Goal: Information Seeking & Learning: Learn about a topic

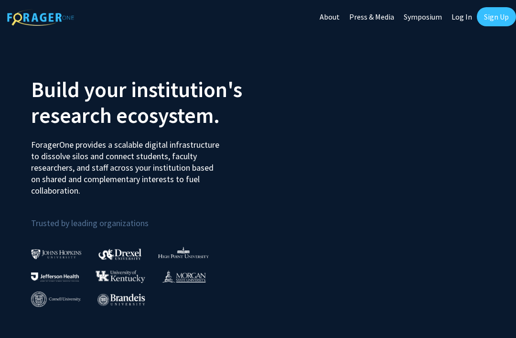
click at [459, 19] on link "Log In" at bounding box center [462, 16] width 30 height 33
select select
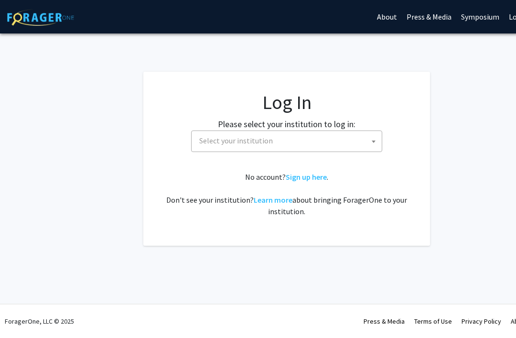
click at [337, 143] on span "Select your institution" at bounding box center [288, 141] width 186 height 20
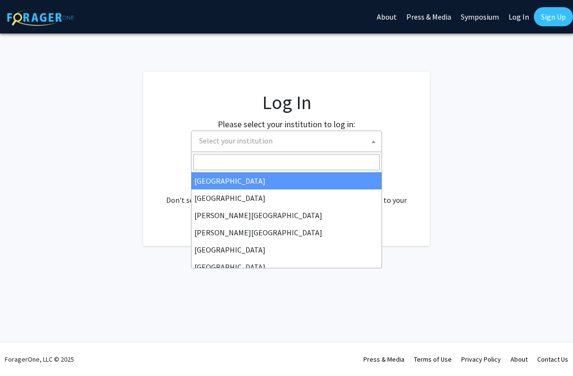
click at [368, 168] on input "Search" at bounding box center [287, 162] width 186 height 16
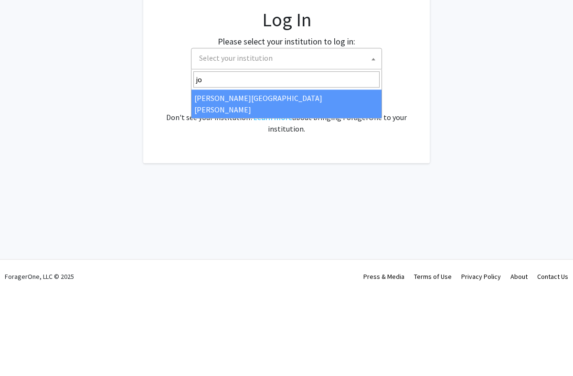
type input "joh"
select select "1"
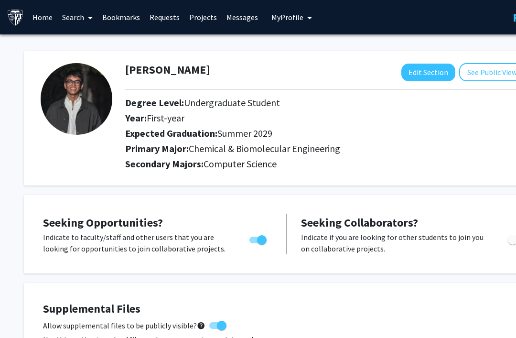
click at [163, 11] on link "Requests" at bounding box center [165, 16] width 40 height 33
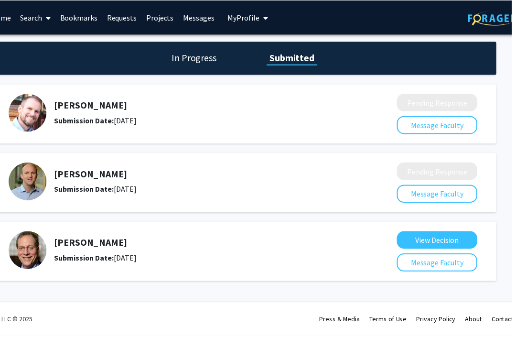
scroll to position [0, 40]
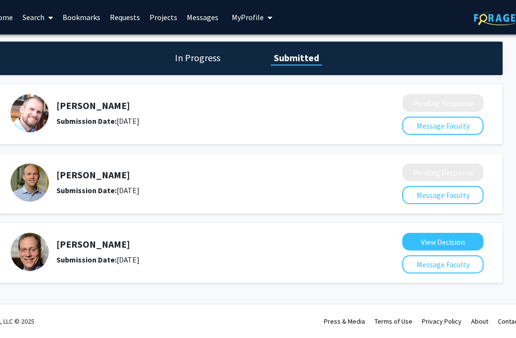
click at [33, 20] on link "Search" at bounding box center [38, 16] width 40 height 33
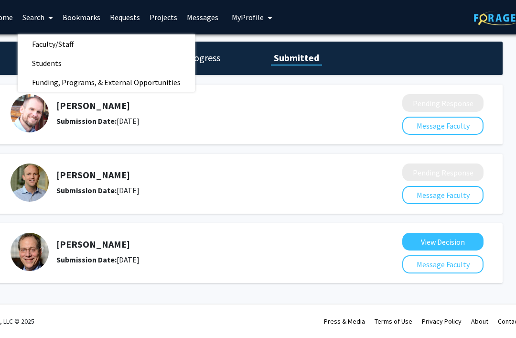
click at [89, 37] on link "Faculty/Staff" at bounding box center [106, 44] width 177 height 14
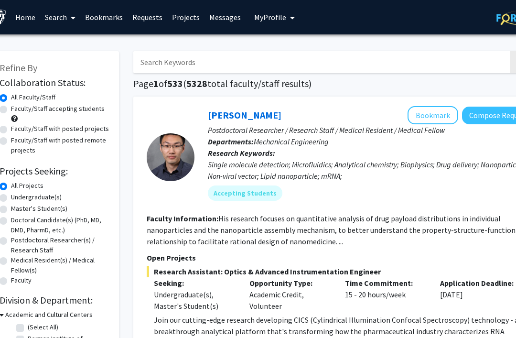
scroll to position [0, 57]
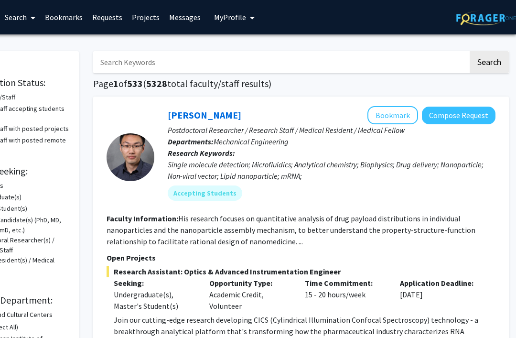
click at [391, 64] on input "Search Keywords" at bounding box center [280, 62] width 375 height 22
click at [373, 61] on input "Search Keywords" at bounding box center [280, 62] width 375 height 22
type input "Jean Fan"
click at [489, 61] on button "Search" at bounding box center [489, 62] width 39 height 22
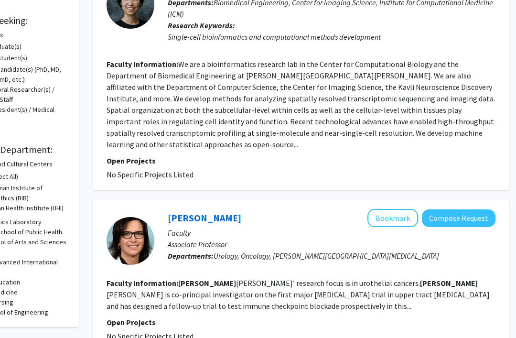
scroll to position [150, 57]
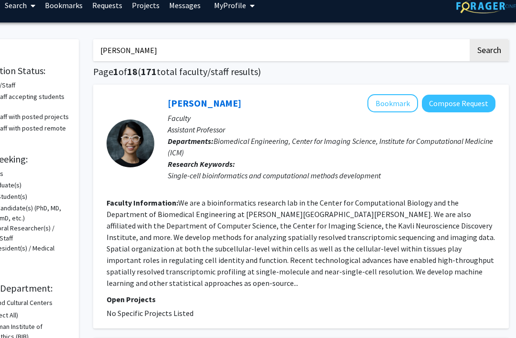
click at [187, 107] on link "Jean Fan" at bounding box center [205, 103] width 74 height 12
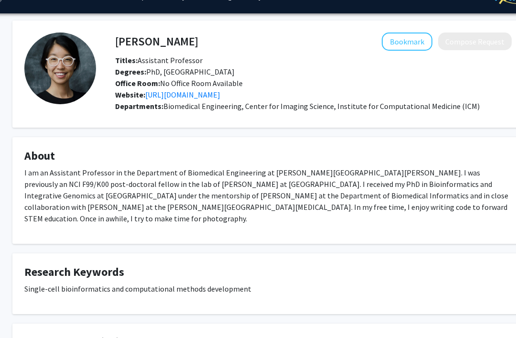
scroll to position [0, 19]
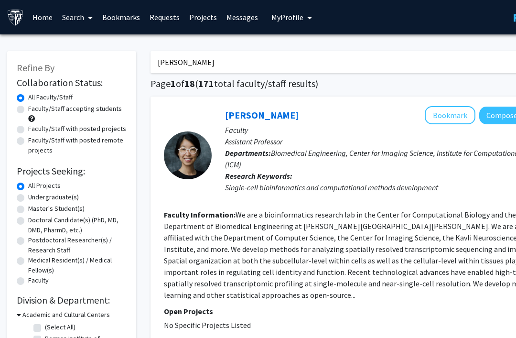
click at [427, 54] on input "Jean Fan" at bounding box center [338, 62] width 375 height 22
click at [457, 59] on input "Jean Fan" at bounding box center [338, 62] width 375 height 22
type input "J"
type input "computational medicine"
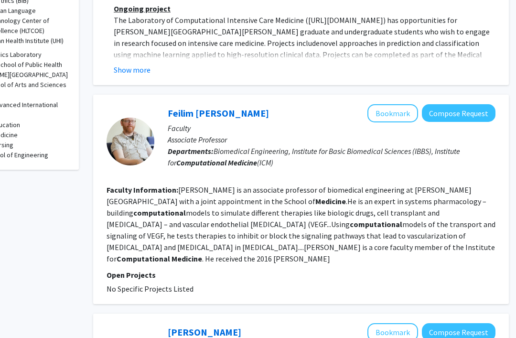
scroll to position [350, 57]
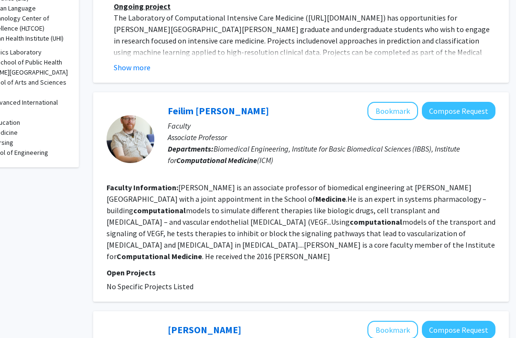
click at [180, 105] on link "Feilim Mac Gabhann" at bounding box center [218, 111] width 101 height 12
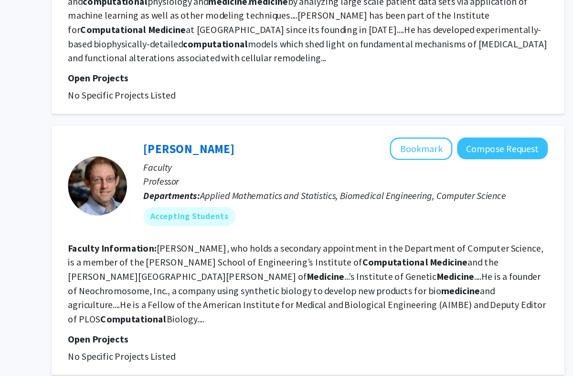
scroll to position [946, 0]
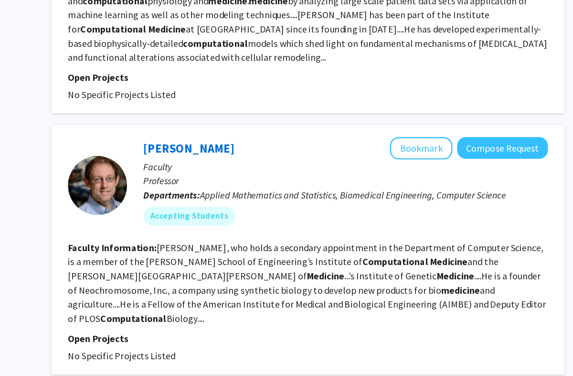
click at [225, 184] on p "Professor" at bounding box center [389, 189] width 328 height 11
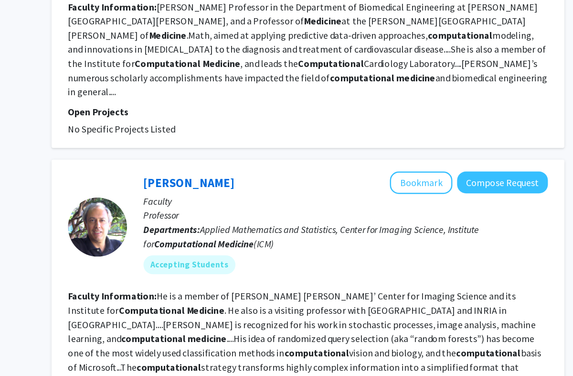
scroll to position [1349, 0]
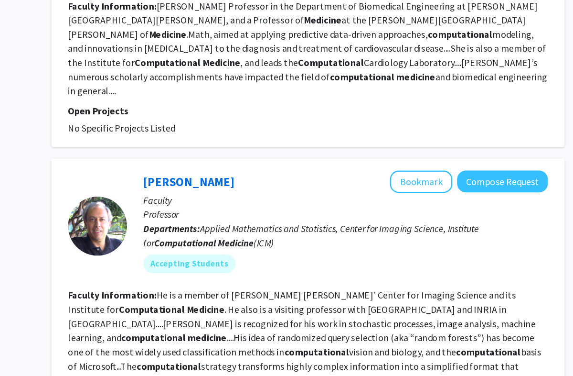
click at [225, 212] on p "Professor" at bounding box center [389, 217] width 328 height 11
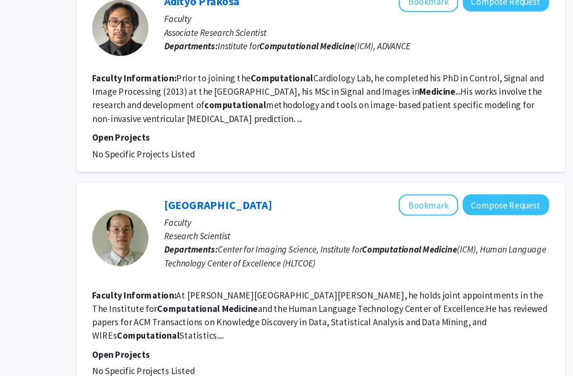
scroll to position [1896, 0]
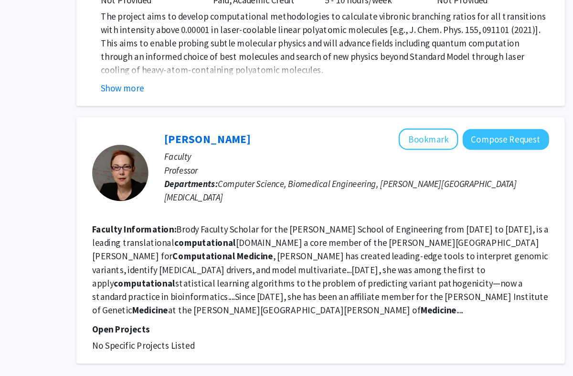
scroll to position [1912, 0]
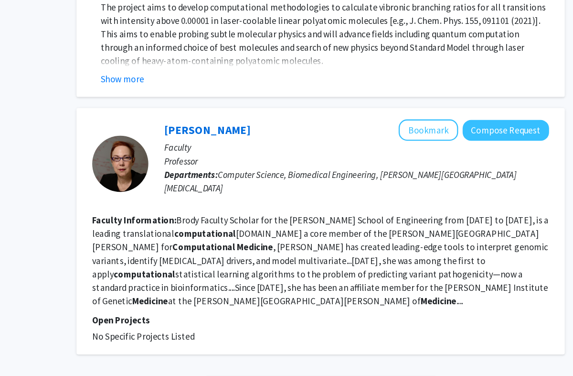
click at [337, 337] on link "3" at bounding box center [345, 355] width 16 height 17
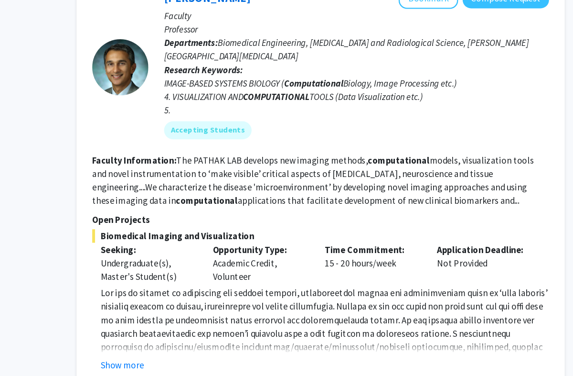
scroll to position [2016, 0]
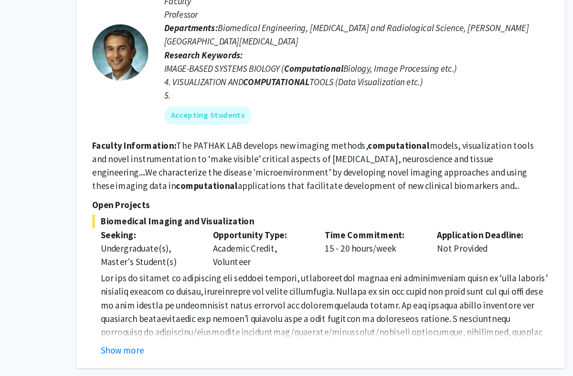
click at [353, 337] on link "4" at bounding box center [361, 367] width 16 height 17
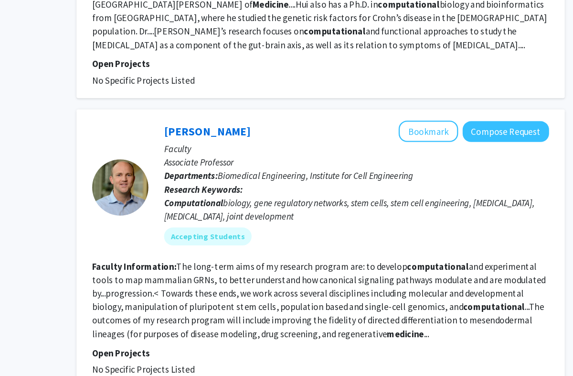
scroll to position [615, 0]
click at [164, 130] on div at bounding box center [188, 186] width 48 height 113
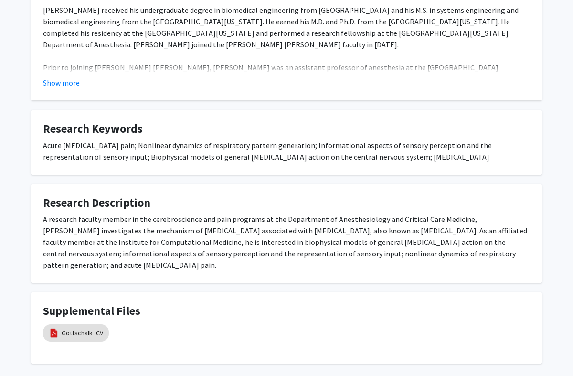
scroll to position [244, 0]
click at [73, 324] on mat-chip "Gottschalk_CV" at bounding box center [76, 332] width 66 height 17
click at [73, 328] on link "Gottschalk_CV" at bounding box center [83, 333] width 42 height 10
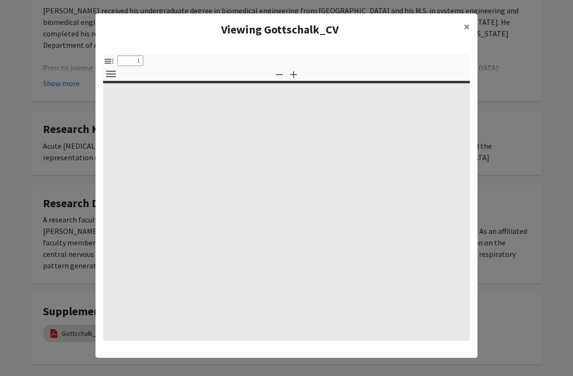
select select "custom"
type input "0"
select select "custom"
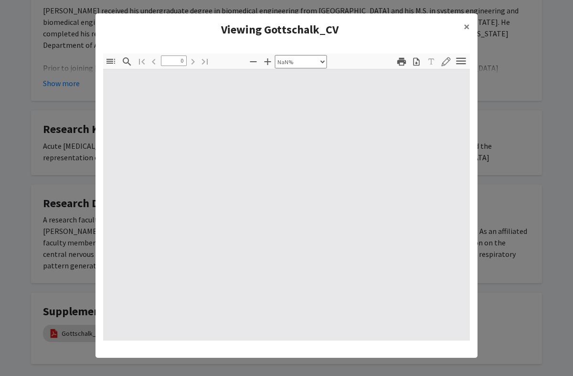
type input "1"
select select "auto"
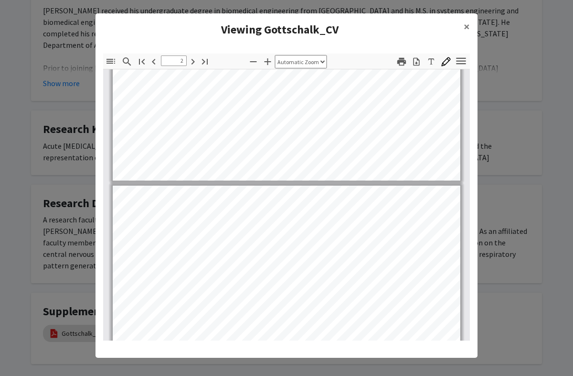
type input "1"
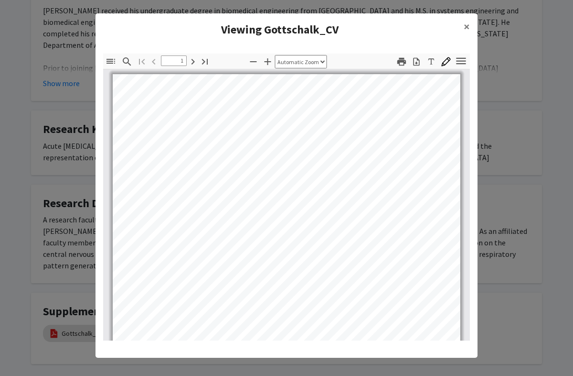
scroll to position [0, 0]
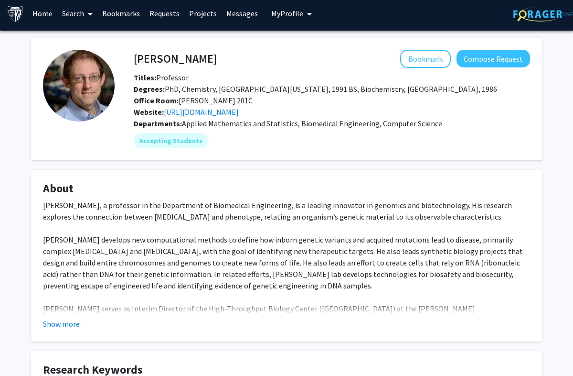
click at [55, 326] on button "Show more" at bounding box center [61, 323] width 37 height 11
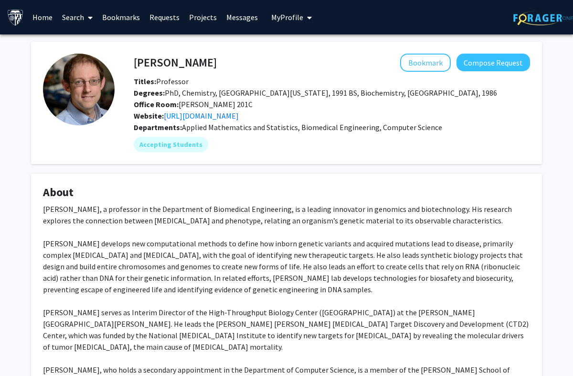
click at [189, 115] on link "http://www.baderzone.org/" at bounding box center [201, 116] width 75 height 10
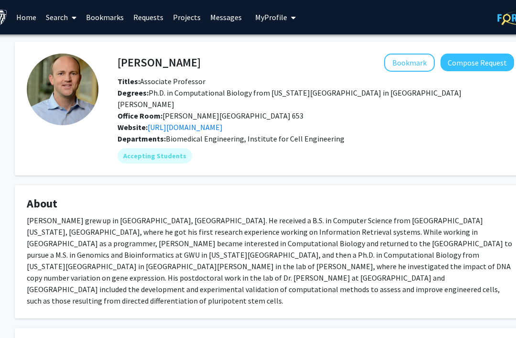
scroll to position [0, 17]
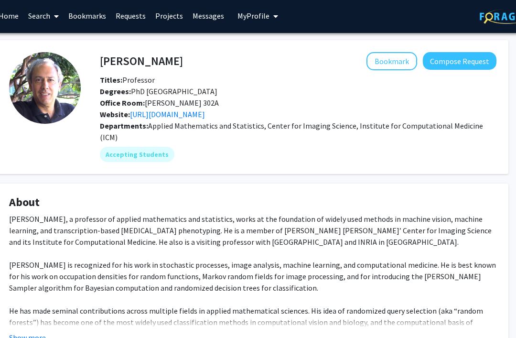
scroll to position [0, 34]
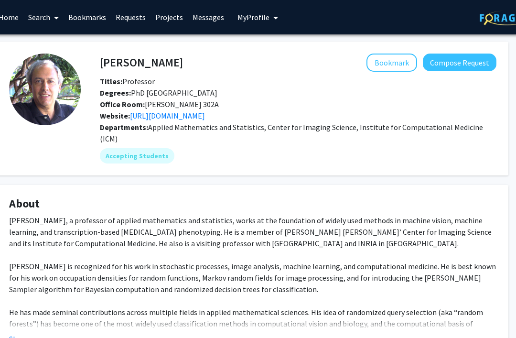
click at [155, 118] on link "[URL][DOMAIN_NAME]" at bounding box center [167, 116] width 75 height 10
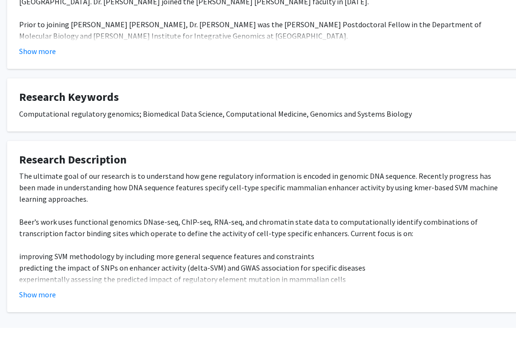
scroll to position [278, 24]
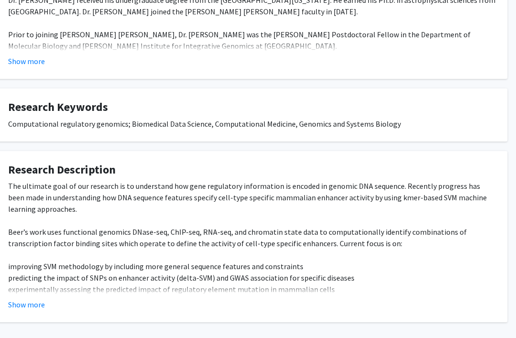
click at [25, 299] on button "Show more" at bounding box center [26, 304] width 37 height 11
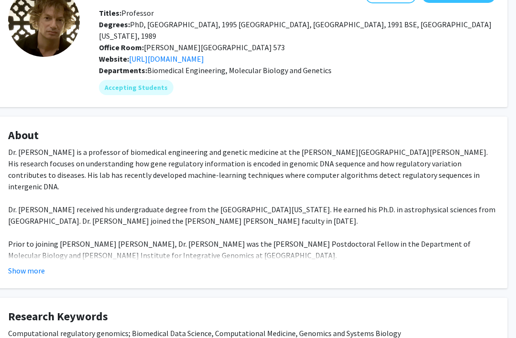
scroll to position [0, 35]
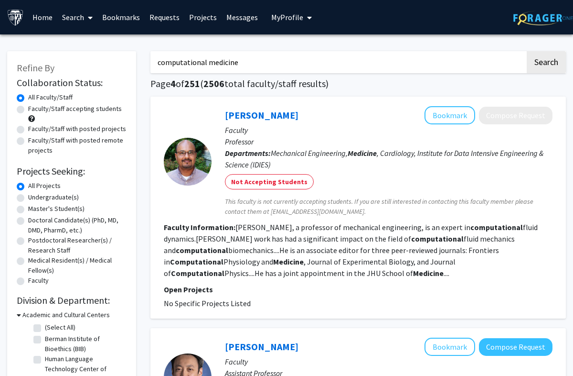
click at [306, 62] on input "computational medicine" at bounding box center [338, 62] width 375 height 22
type input "c"
type input "Sanjwoo jeong"
click at [516, 61] on button "Search" at bounding box center [546, 62] width 39 height 22
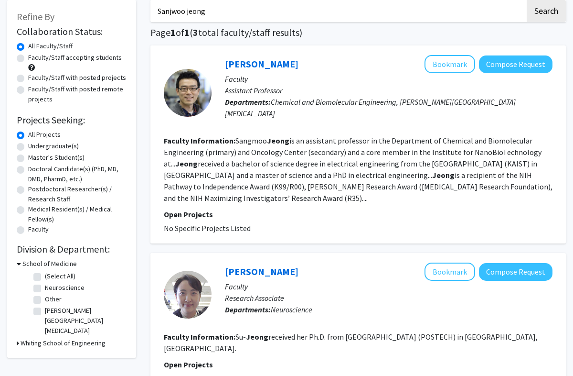
scroll to position [54, 0]
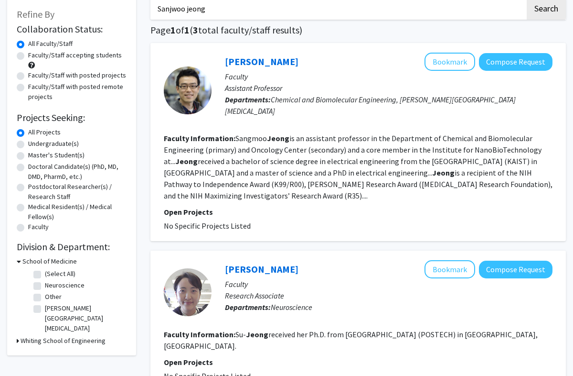
click at [258, 65] on link "Sangmoo Jeong" at bounding box center [262, 61] width 74 height 12
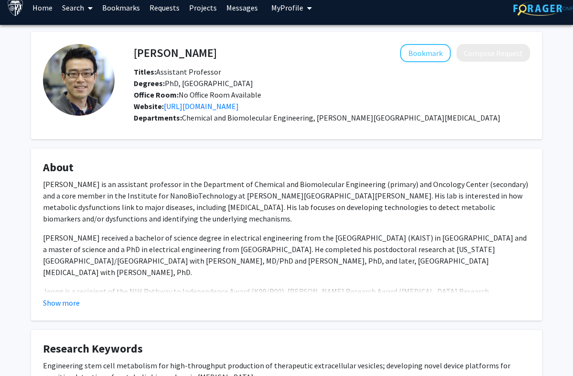
scroll to position [11, 0]
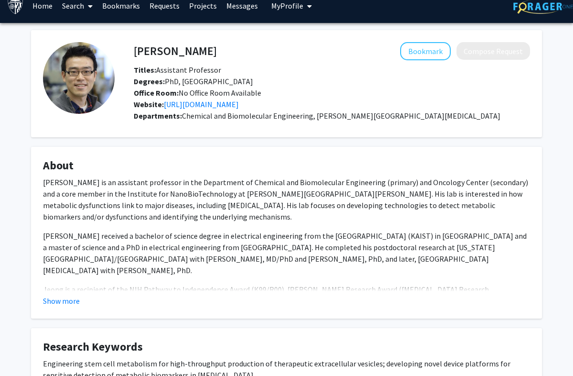
click at [200, 104] on link "https://engineering.jhu.edu/jeonglab/" at bounding box center [201, 104] width 75 height 10
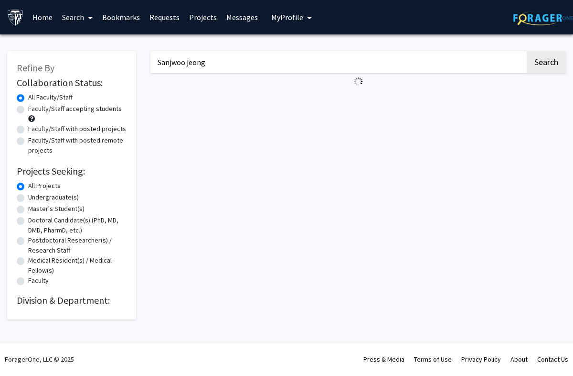
click at [232, 62] on input "Sanjwoo jeong" at bounding box center [338, 62] width 375 height 22
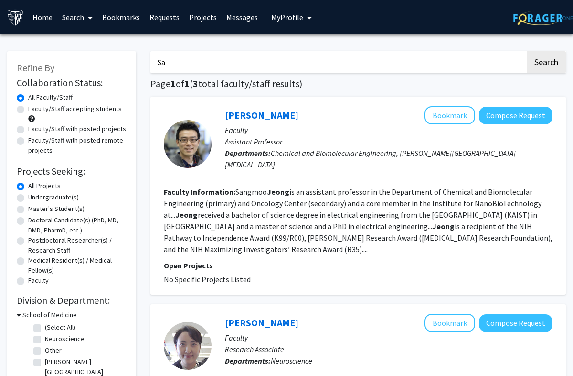
type input "S"
type input "Organ on a chip"
click at [516, 61] on button "Search" at bounding box center [546, 62] width 39 height 22
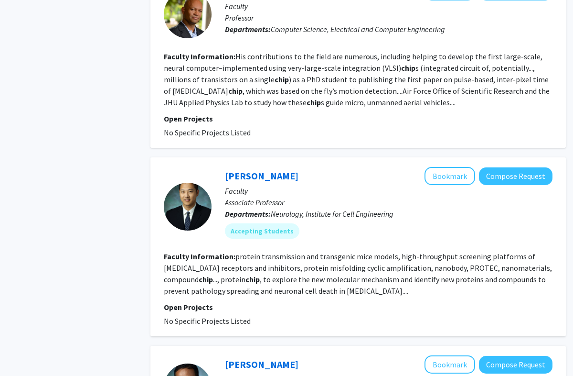
scroll to position [1423, 0]
click at [262, 157] on div "Xiaobo Mao Bookmark Compose Request Faculty Associate Professor Departments: Ne…" at bounding box center [359, 246] width 416 height 179
click at [259, 170] on link "Xiaobo Mao" at bounding box center [262, 176] width 74 height 12
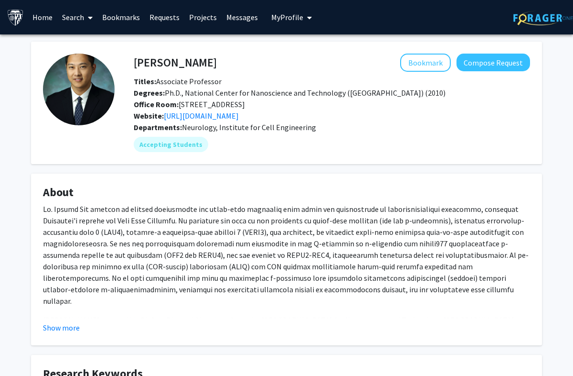
click at [140, 17] on link "Bookmarks" at bounding box center [120, 16] width 47 height 33
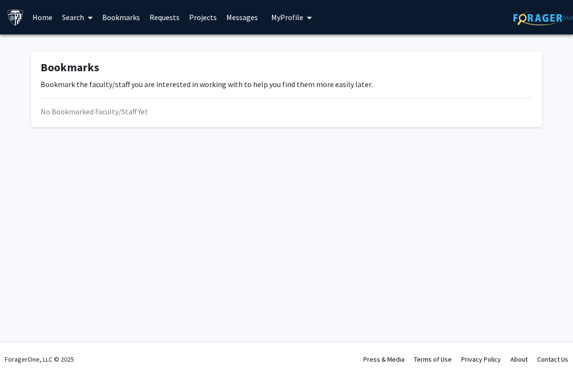
click at [68, 7] on link "Search" at bounding box center [77, 16] width 40 height 33
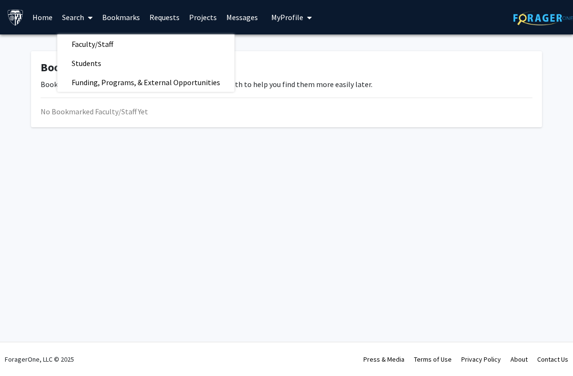
click at [77, 41] on span "Faculty/Staff" at bounding box center [92, 43] width 70 height 19
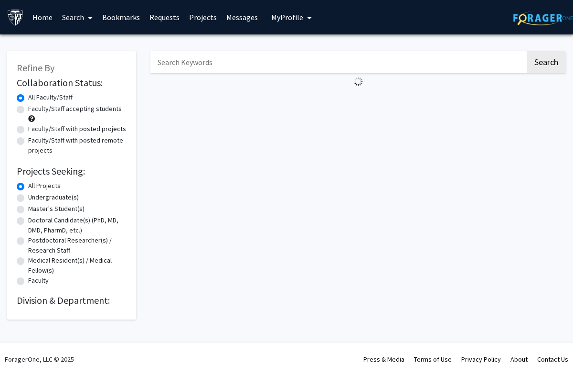
click at [192, 61] on input "Search Keywords" at bounding box center [338, 62] width 375 height 22
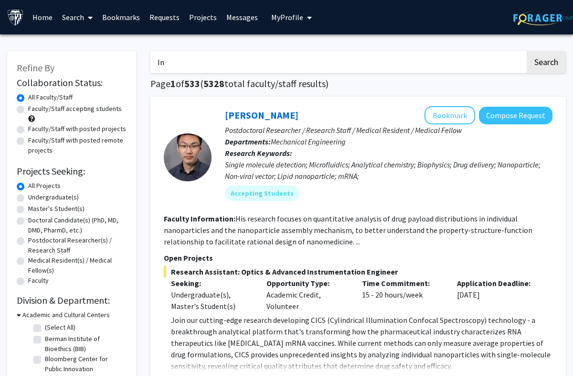
type input "I"
type input "Nanobiotechnology"
click at [516, 61] on button "Search" at bounding box center [546, 62] width 39 height 22
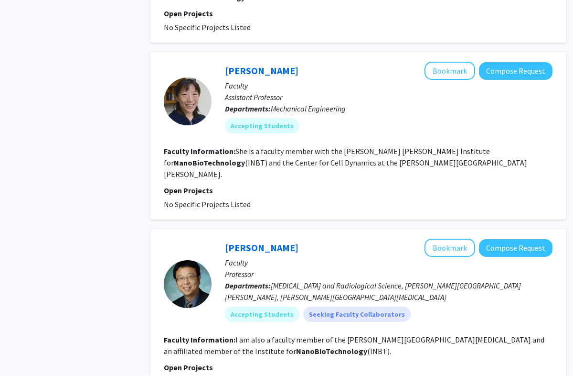
scroll to position [1463, 0]
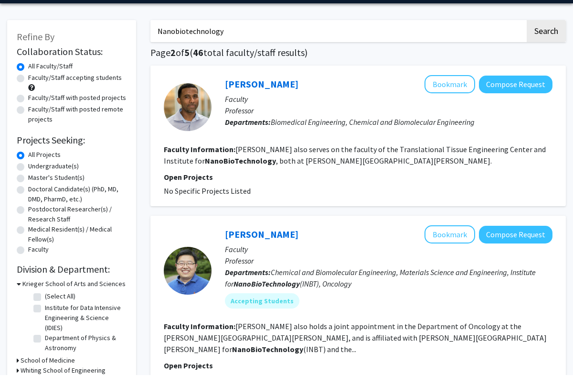
scroll to position [31, 0]
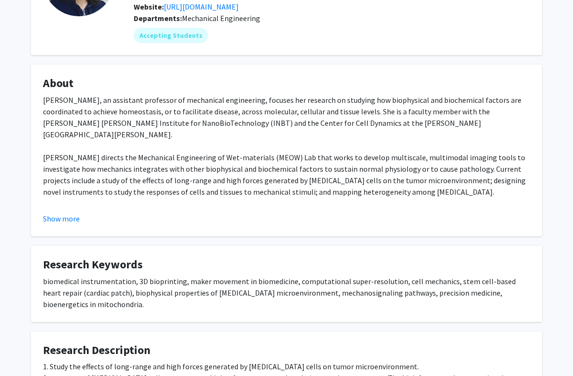
scroll to position [99, 0]
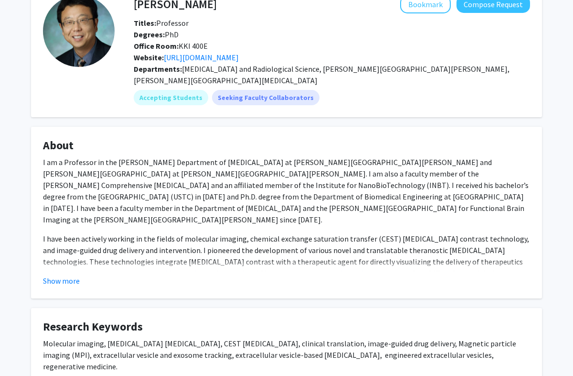
scroll to position [55, 0]
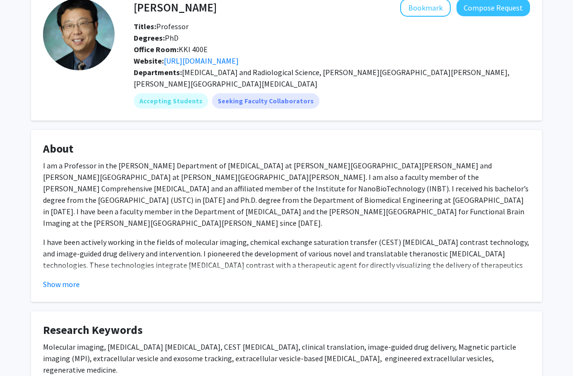
click at [205, 62] on link "[URL][DOMAIN_NAME]" at bounding box center [201, 61] width 75 height 10
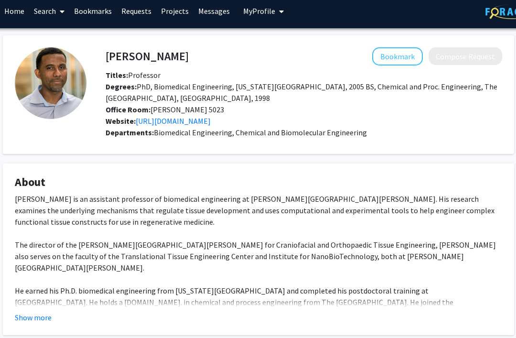
scroll to position [0, 28]
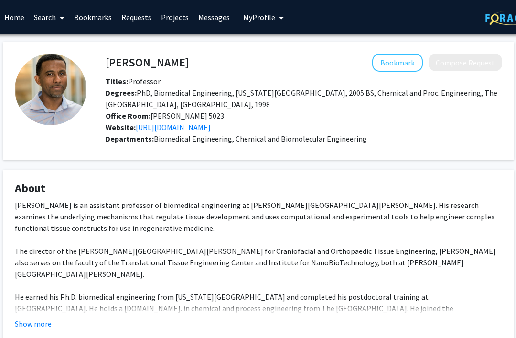
click at [124, 12] on link "Requests" at bounding box center [137, 16] width 40 height 33
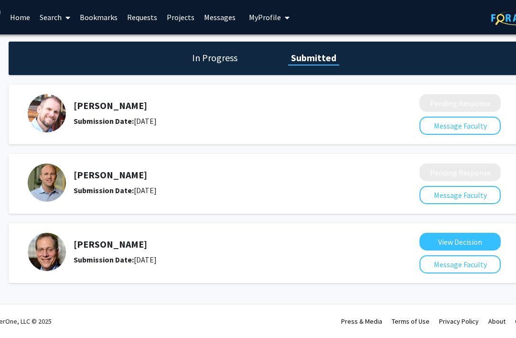
scroll to position [0, 22]
click at [90, 17] on link "Bookmarks" at bounding box center [99, 16] width 47 height 33
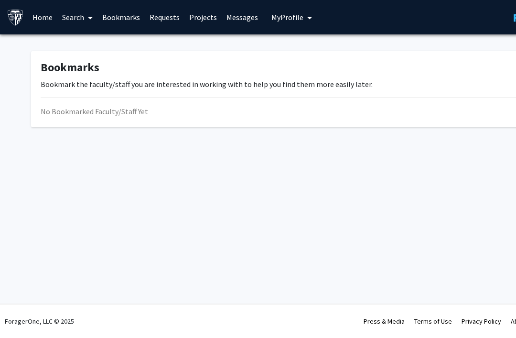
click at [66, 14] on link "Search" at bounding box center [77, 16] width 40 height 33
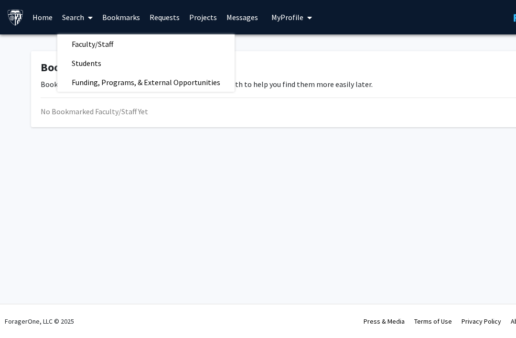
click at [70, 38] on span "Faculty/Staff" at bounding box center [92, 43] width 70 height 19
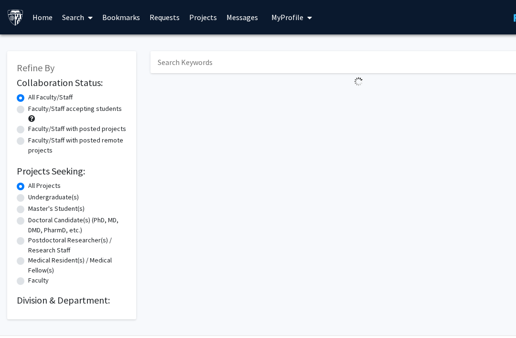
click at [396, 59] on input "Search Keywords" at bounding box center [338, 62] width 375 height 22
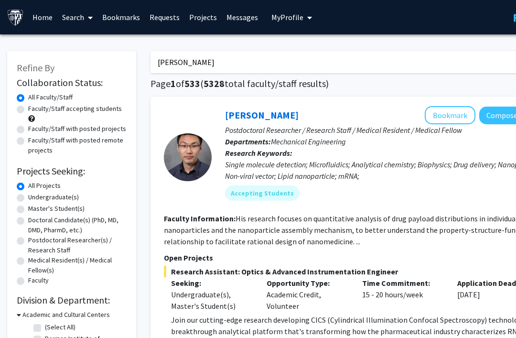
click at [458, 67] on input "[PERSON_NAME]" at bounding box center [338, 62] width 375 height 22
type input "[PERSON_NAME]"
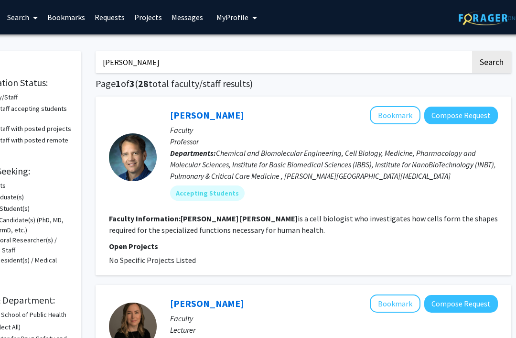
scroll to position [0, 57]
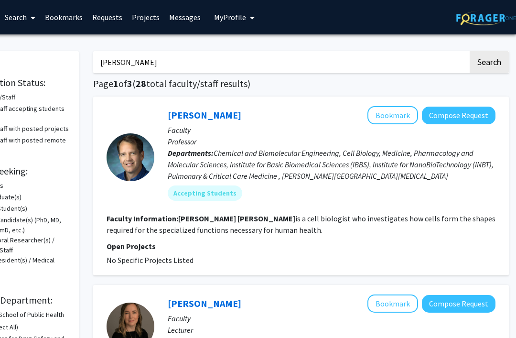
click at [178, 112] on link "[PERSON_NAME]" at bounding box center [205, 115] width 74 height 12
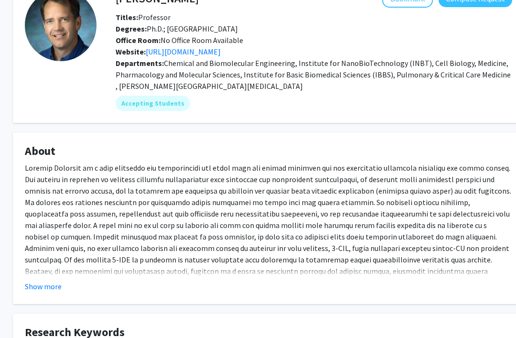
scroll to position [63, 18]
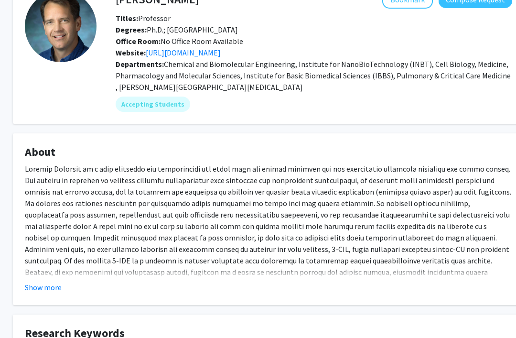
click at [170, 41] on span "Office Room: No Office Room Available" at bounding box center [180, 41] width 128 height 10
click at [168, 52] on link "[URL][DOMAIN_NAME]" at bounding box center [183, 53] width 75 height 10
